Goal: Task Accomplishment & Management: Complete application form

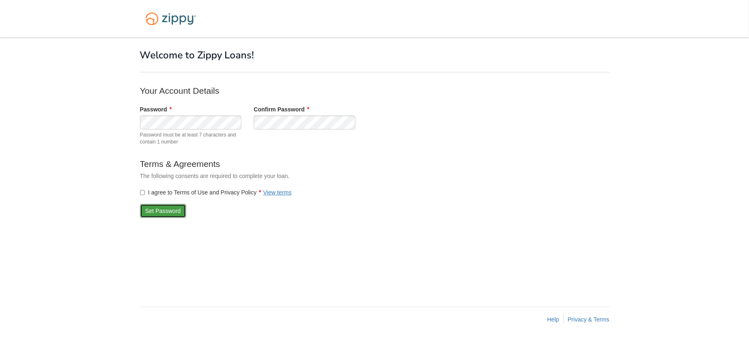
click at [152, 213] on button "Set Password" at bounding box center [163, 211] width 46 height 14
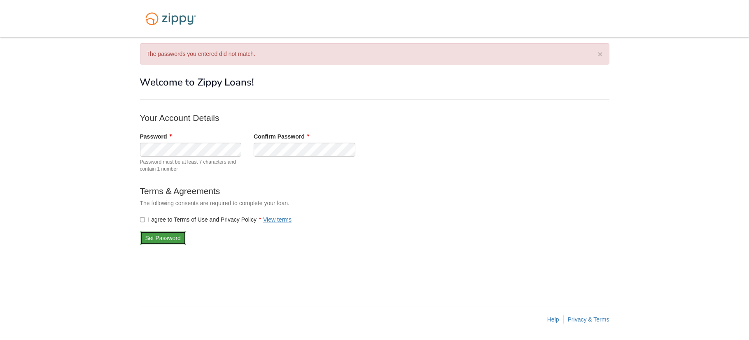
click at [170, 239] on button "Set Password" at bounding box center [163, 238] width 46 height 14
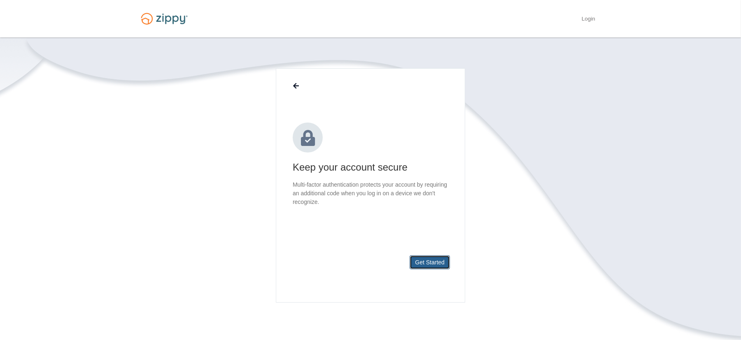
click at [424, 265] on button "Get Started" at bounding box center [429, 263] width 40 height 14
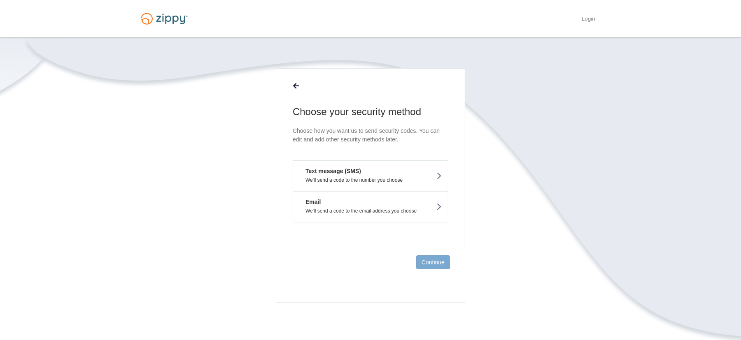
click at [388, 178] on p "We'll send a code to the number you choose" at bounding box center [370, 180] width 142 height 6
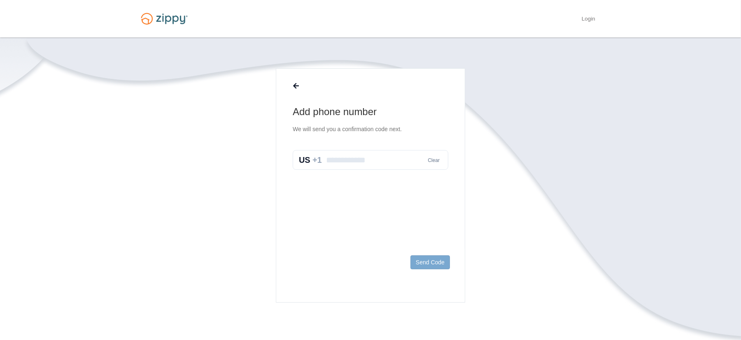
click at [365, 163] on input "text" at bounding box center [371, 160] width 156 height 20
type input "**********"
click at [420, 258] on button "Send Code" at bounding box center [430, 263] width 40 height 14
click at [320, 171] on input "text" at bounding box center [371, 169] width 156 height 20
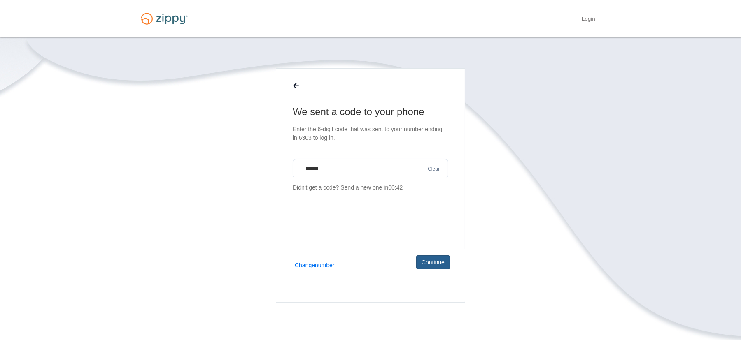
type input "******"
click at [430, 258] on button "Continue" at bounding box center [433, 263] width 34 height 14
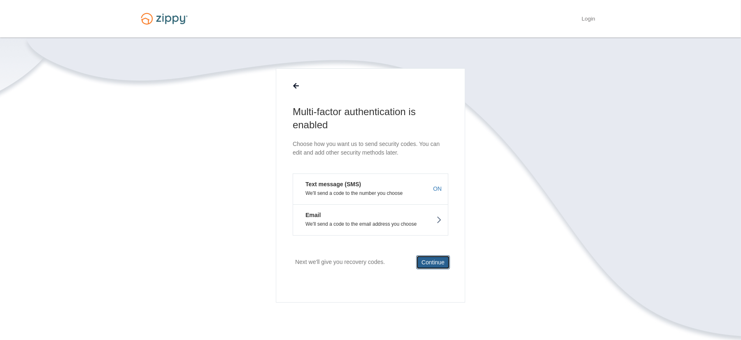
click at [425, 267] on button "Continue" at bounding box center [433, 263] width 34 height 14
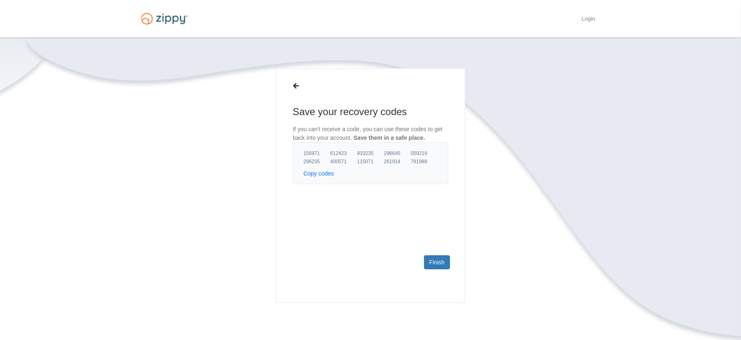
click at [315, 171] on button "Copy codes" at bounding box center [318, 174] width 30 height 8
click at [446, 260] on link "Finish" at bounding box center [437, 263] width 26 height 14
